Goal: Check status: Check status

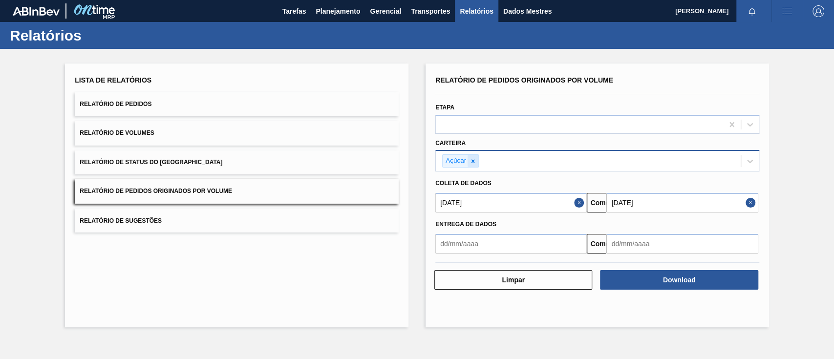
click at [473, 160] on icon at bounding box center [472, 160] width 3 height 3
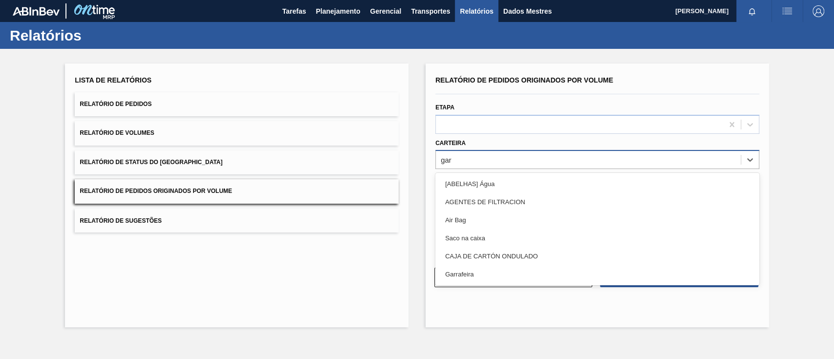
type input "ga"
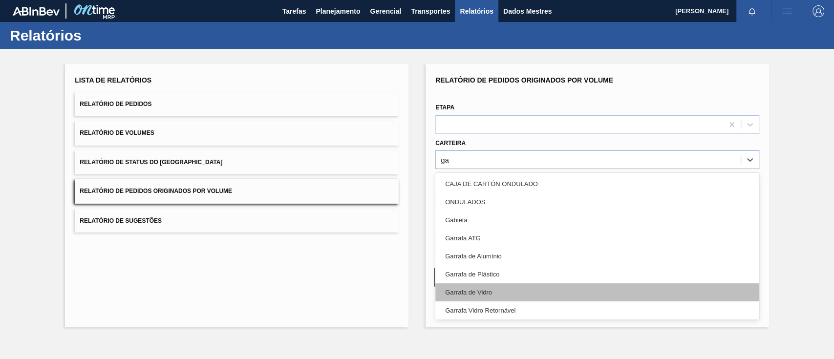
click at [492, 298] on div "Garrafa de Vidro" at bounding box center [597, 292] width 324 height 18
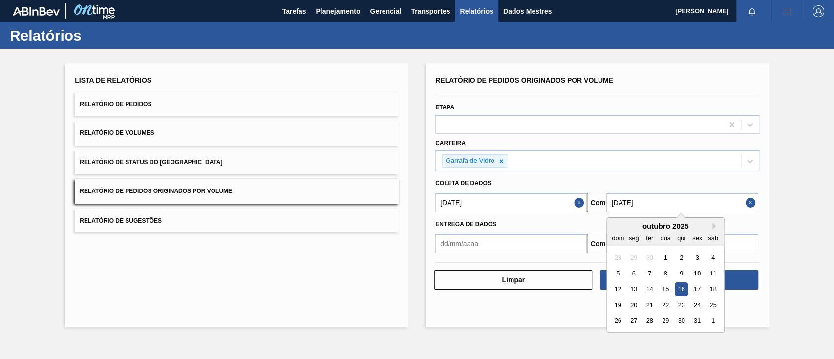
click at [644, 204] on input "[DATE]" at bounding box center [681, 203] width 151 height 20
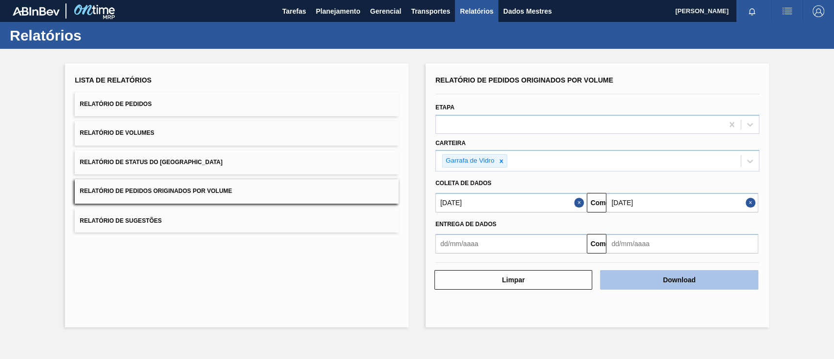
click at [744, 279] on button "Download" at bounding box center [679, 280] width 158 height 20
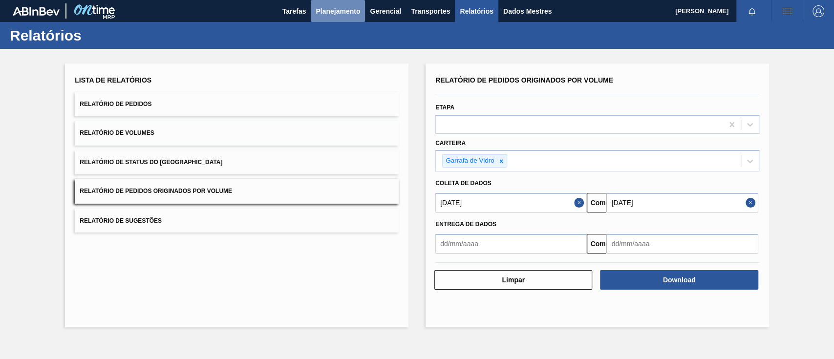
click at [340, 8] on font "Planejamento" at bounding box center [338, 11] width 44 height 8
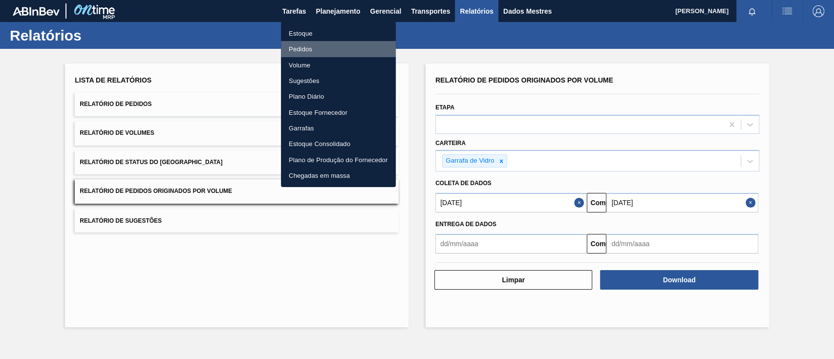
click at [298, 45] on font "Pedidos" at bounding box center [300, 48] width 23 height 7
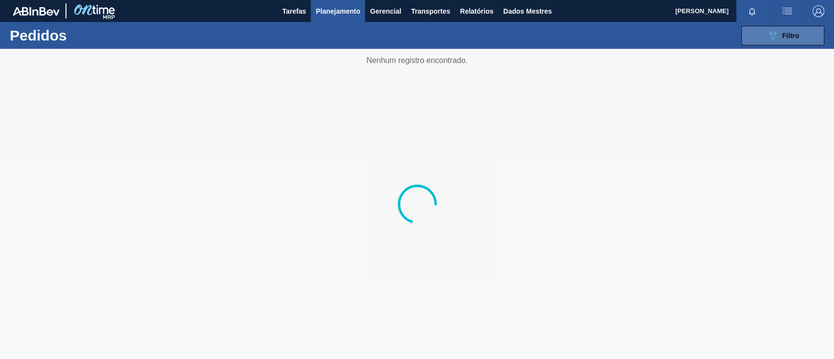
click at [771, 31] on icon "089F7B8B-B2A5-4AFE-B5C0-19BA573D28AC" at bounding box center [772, 36] width 12 height 12
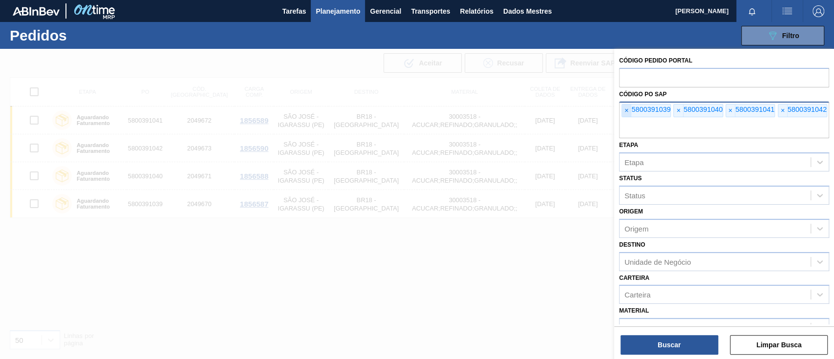
click at [622, 110] on span "×" at bounding box center [626, 111] width 9 height 13
click at [624, 110] on font "×" at bounding box center [626, 110] width 4 height 8
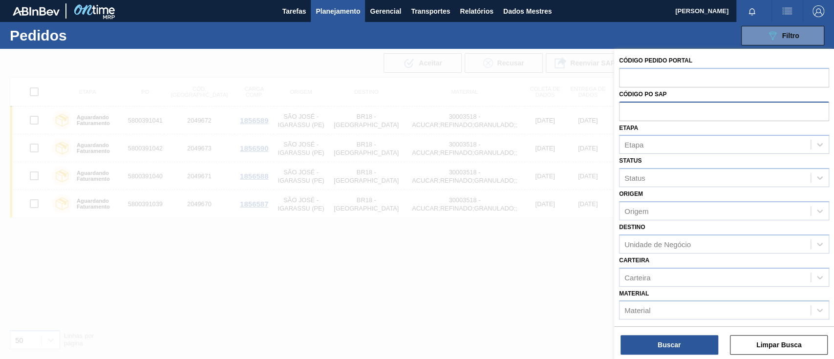
paste input "text"
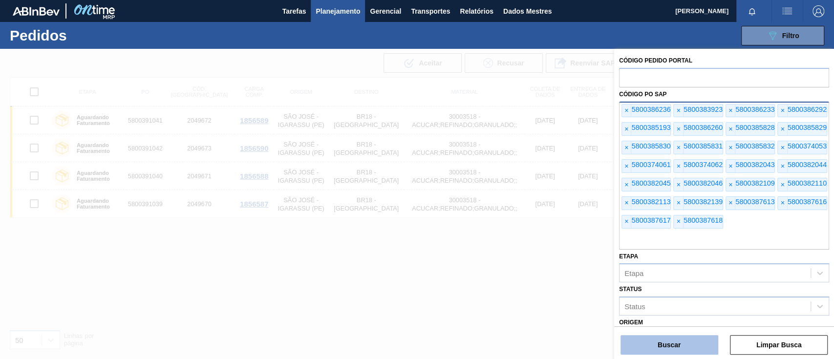
click at [670, 339] on button "Buscar" at bounding box center [669, 345] width 98 height 20
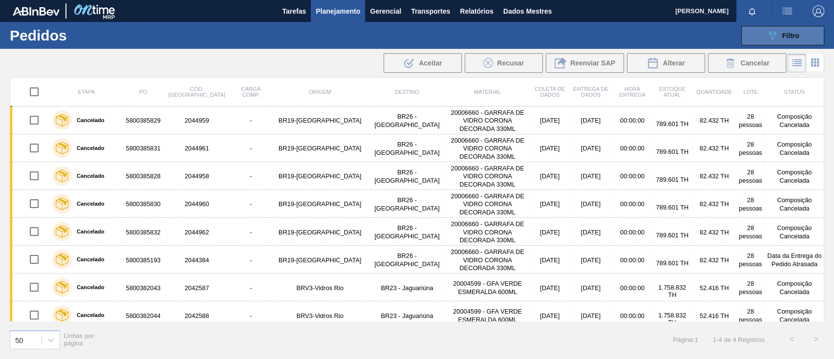
click at [753, 36] on button "089F7B8B-B2A5-4AFE-B5C0-19BA573D28AC Filtro" at bounding box center [782, 36] width 83 height 20
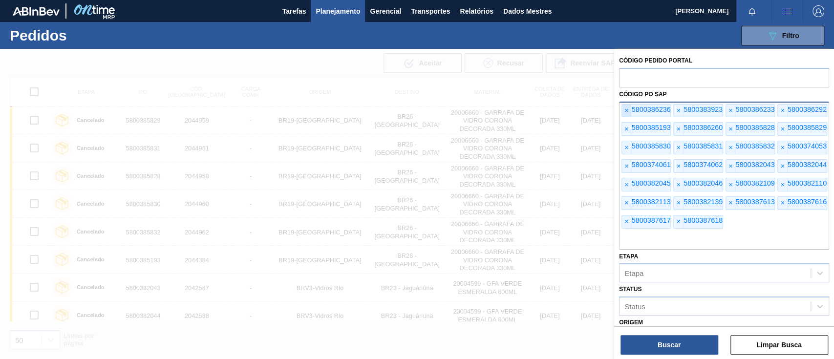
click at [628, 112] on span "×" at bounding box center [626, 111] width 9 height 13
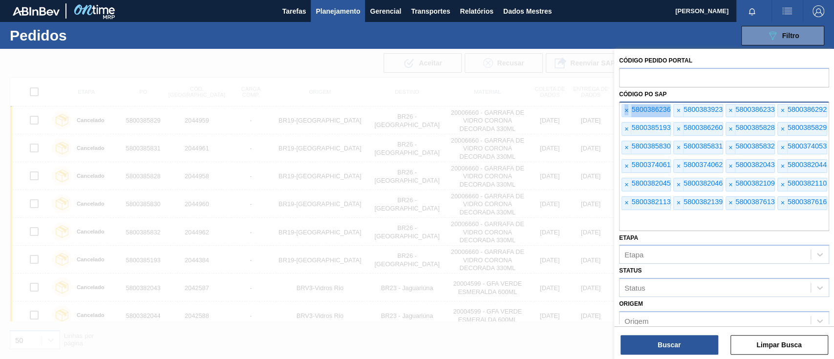
click at [628, 112] on span "×" at bounding box center [626, 111] width 9 height 13
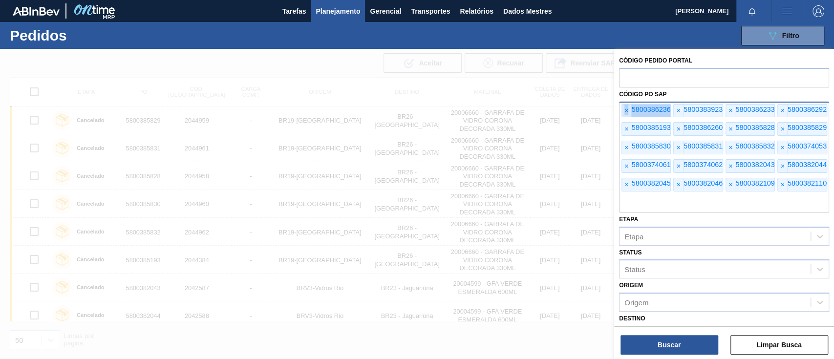
click at [627, 112] on font "×" at bounding box center [626, 110] width 4 height 8
click at [626, 111] on font "×" at bounding box center [626, 110] width 4 height 8
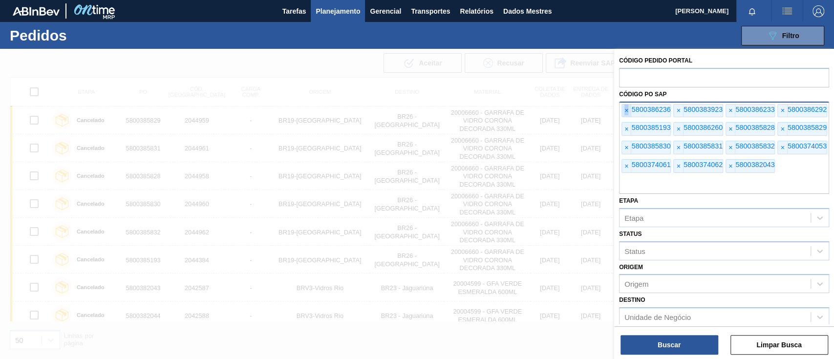
click at [626, 111] on font "×" at bounding box center [626, 110] width 4 height 8
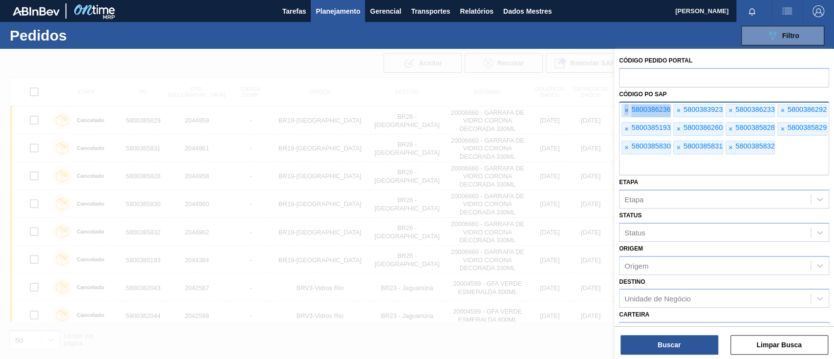
click at [626, 111] on font "×" at bounding box center [626, 110] width 4 height 8
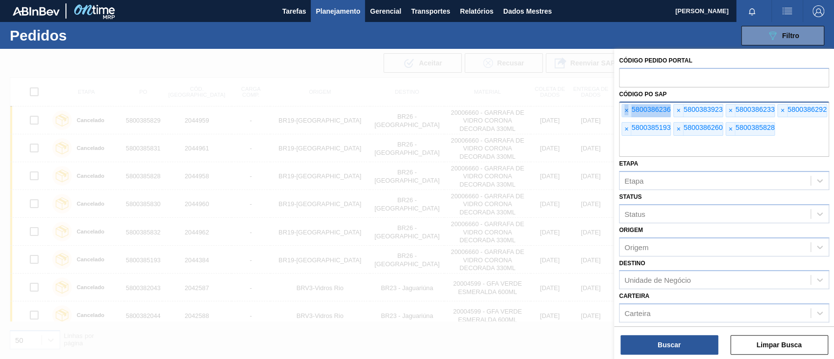
click at [626, 111] on font "×" at bounding box center [626, 110] width 4 height 8
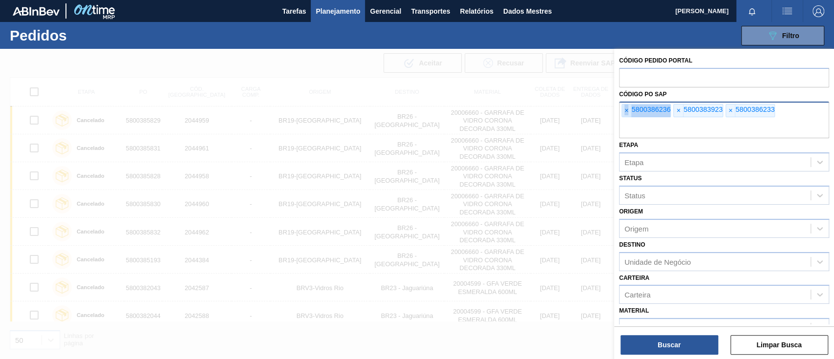
click at [626, 111] on font "×" at bounding box center [626, 110] width 4 height 8
click at [626, 120] on input "text" at bounding box center [724, 129] width 210 height 19
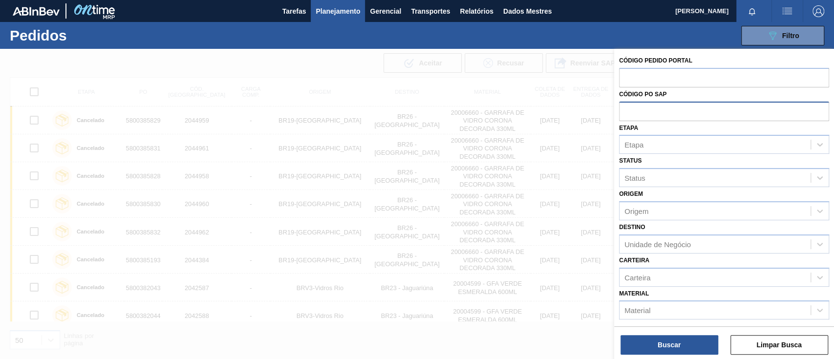
paste input "text"
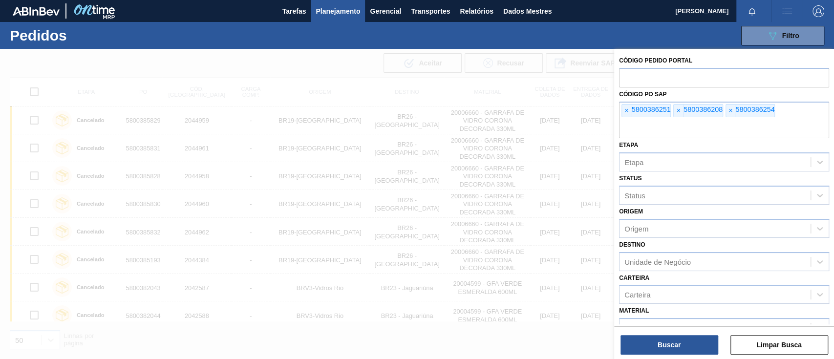
click at [669, 334] on div "Buscar Limpar Busca" at bounding box center [724, 339] width 220 height 27
click at [664, 338] on button "Buscar" at bounding box center [669, 345] width 98 height 20
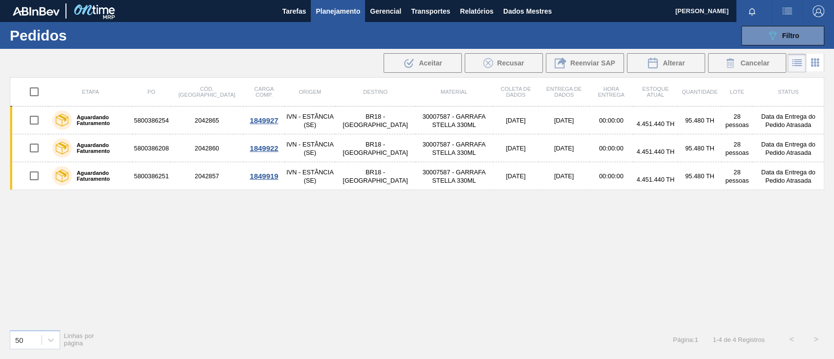
click at [492, 260] on div "Etapa PO Cód. Pedido Carga Comp. Origem Destino Material Coleta de dados Entreg…" at bounding box center [417, 199] width 814 height 244
